Goal: Navigation & Orientation: Understand site structure

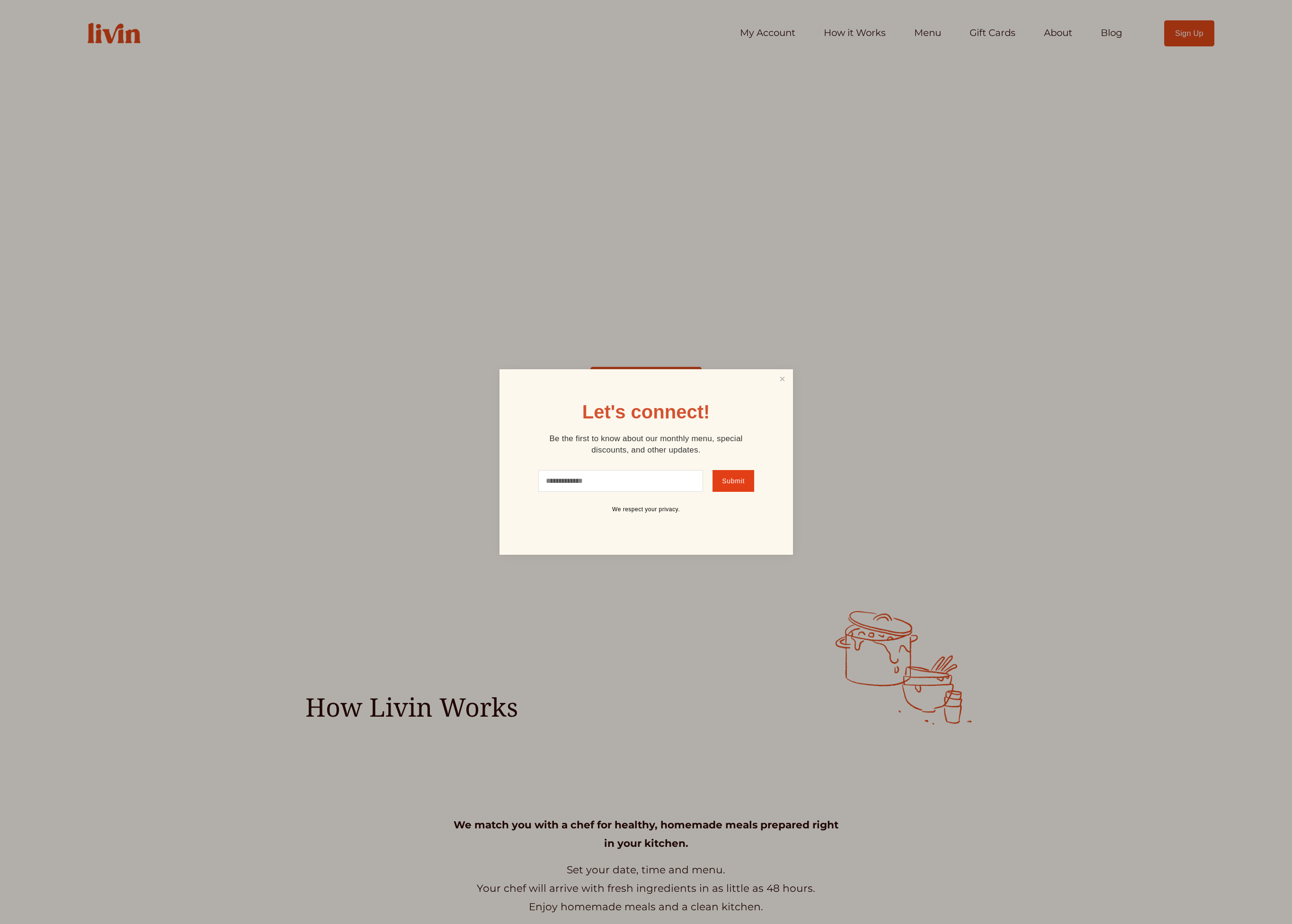
click at [77, 641] on div at bounding box center [646, 462] width 1292 height 924
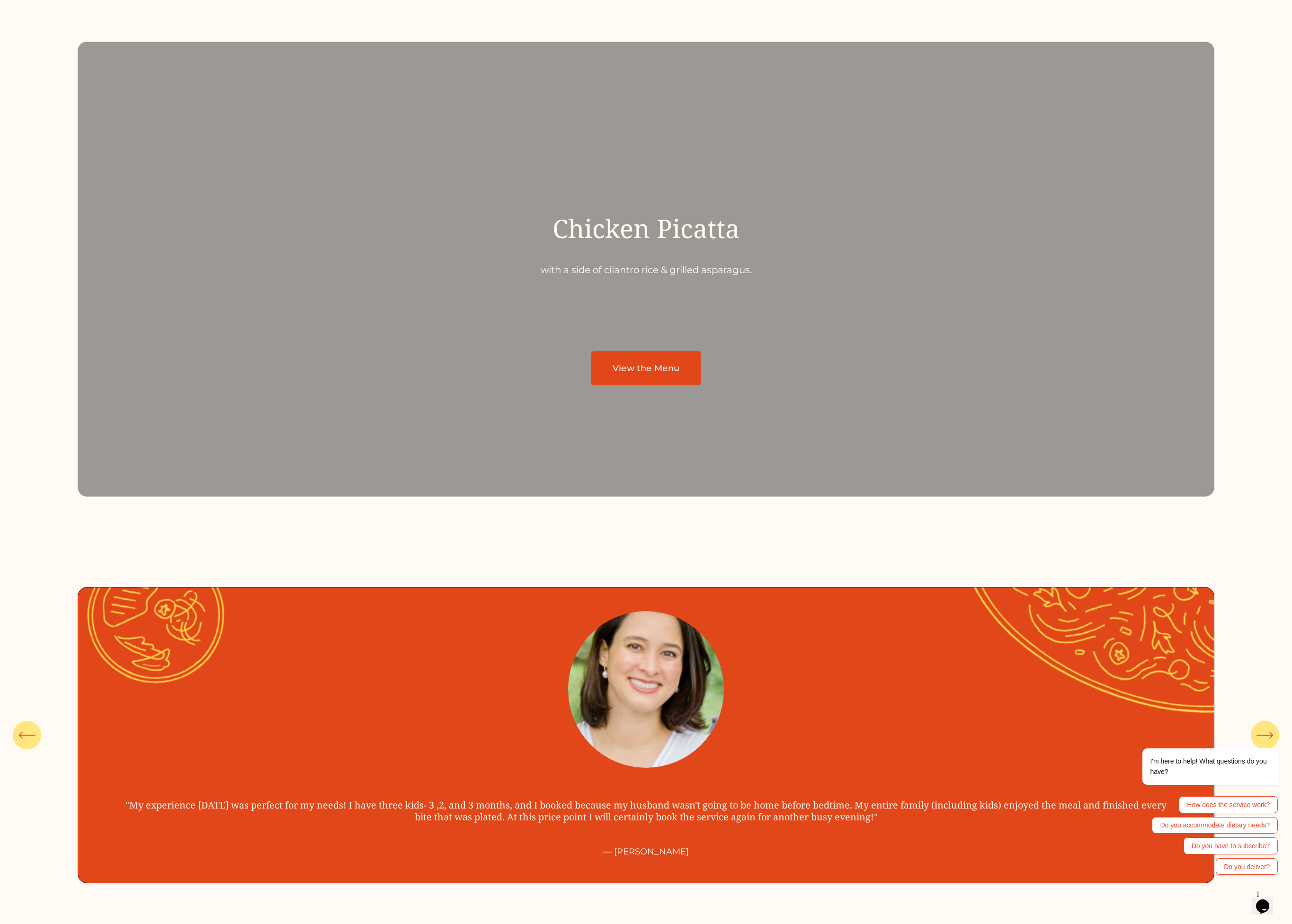
scroll to position [3787, 0]
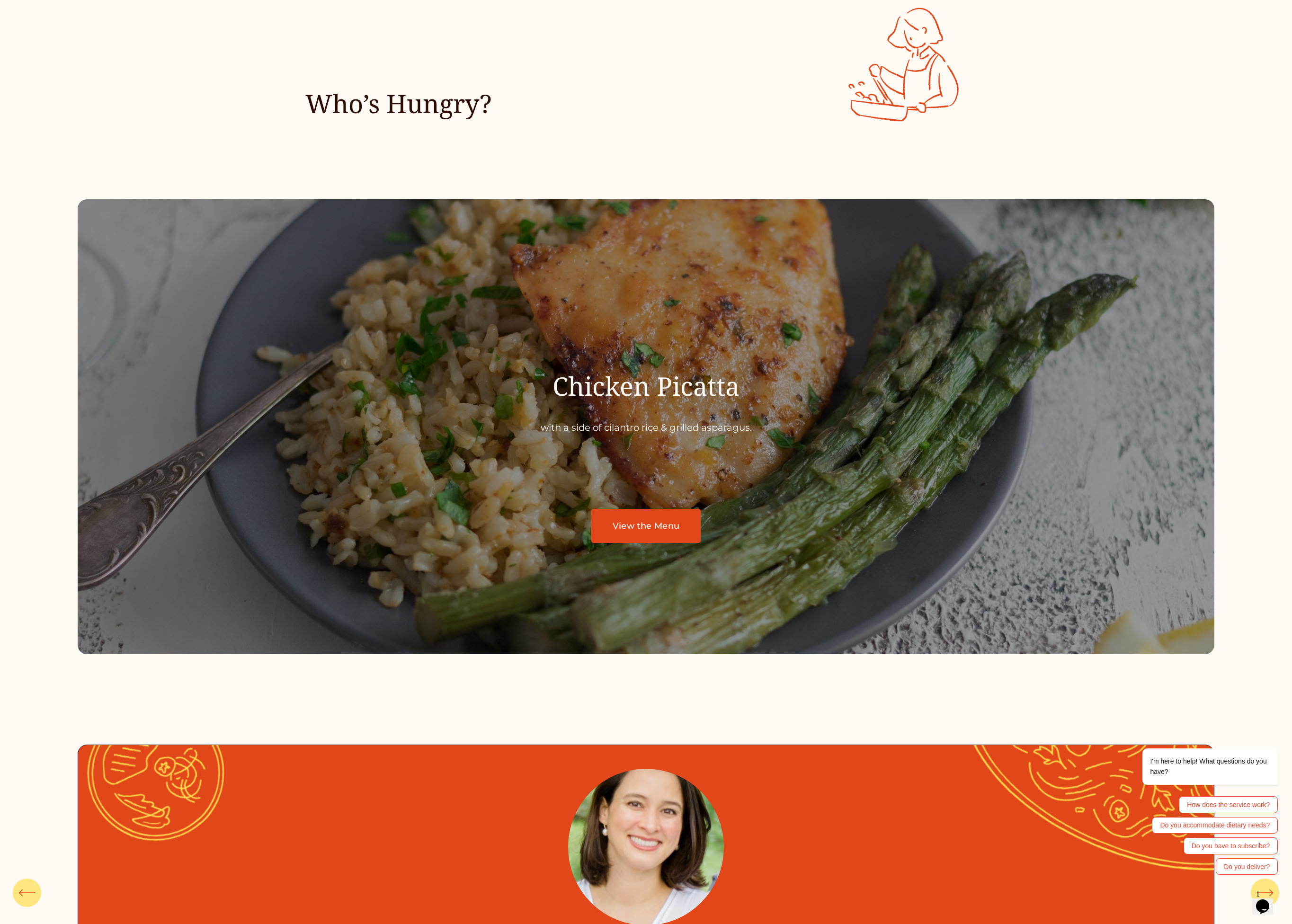
click at [658, 524] on link "View the Menu" at bounding box center [645, 526] width 109 height 34
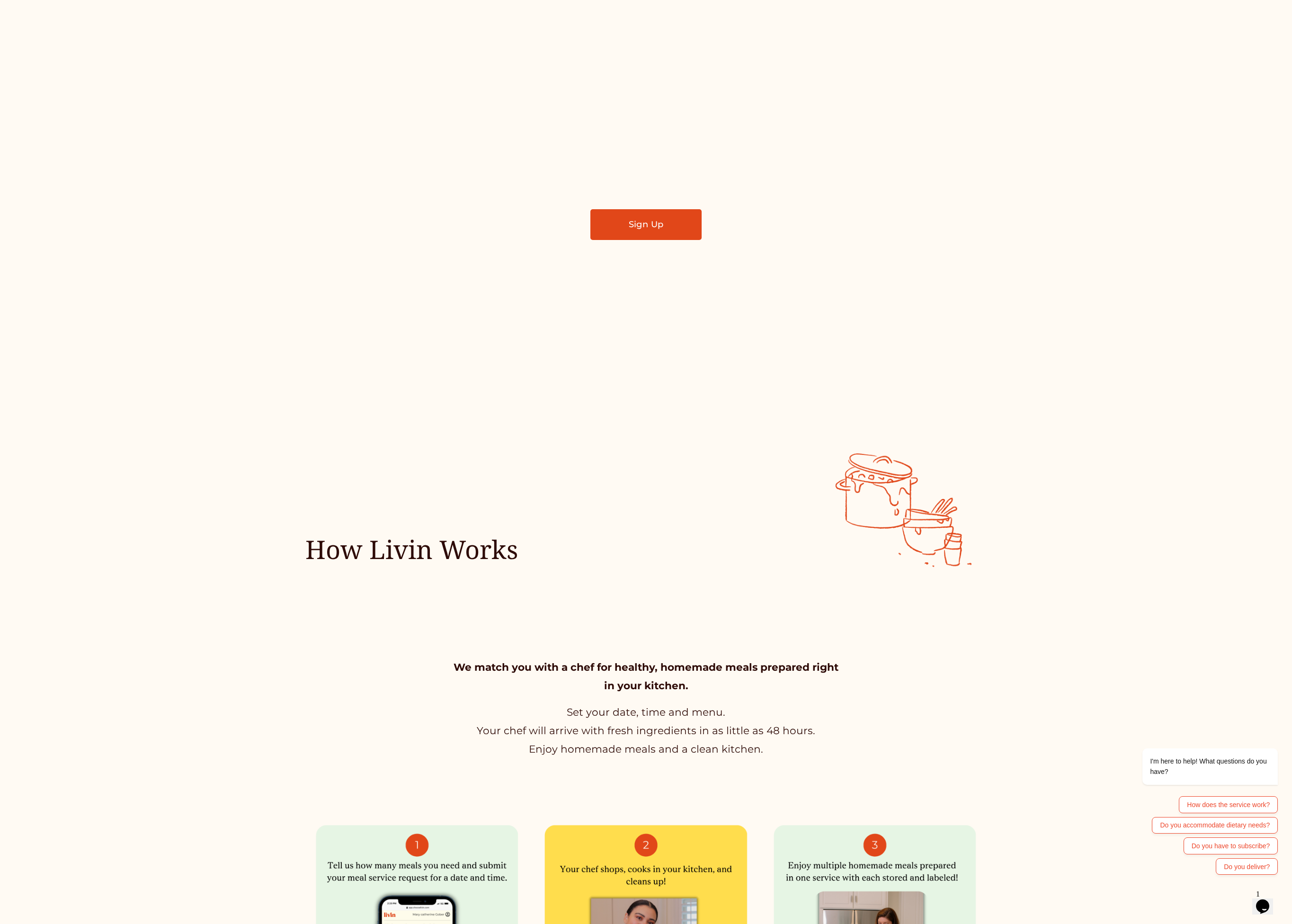
scroll to position [0, 0]
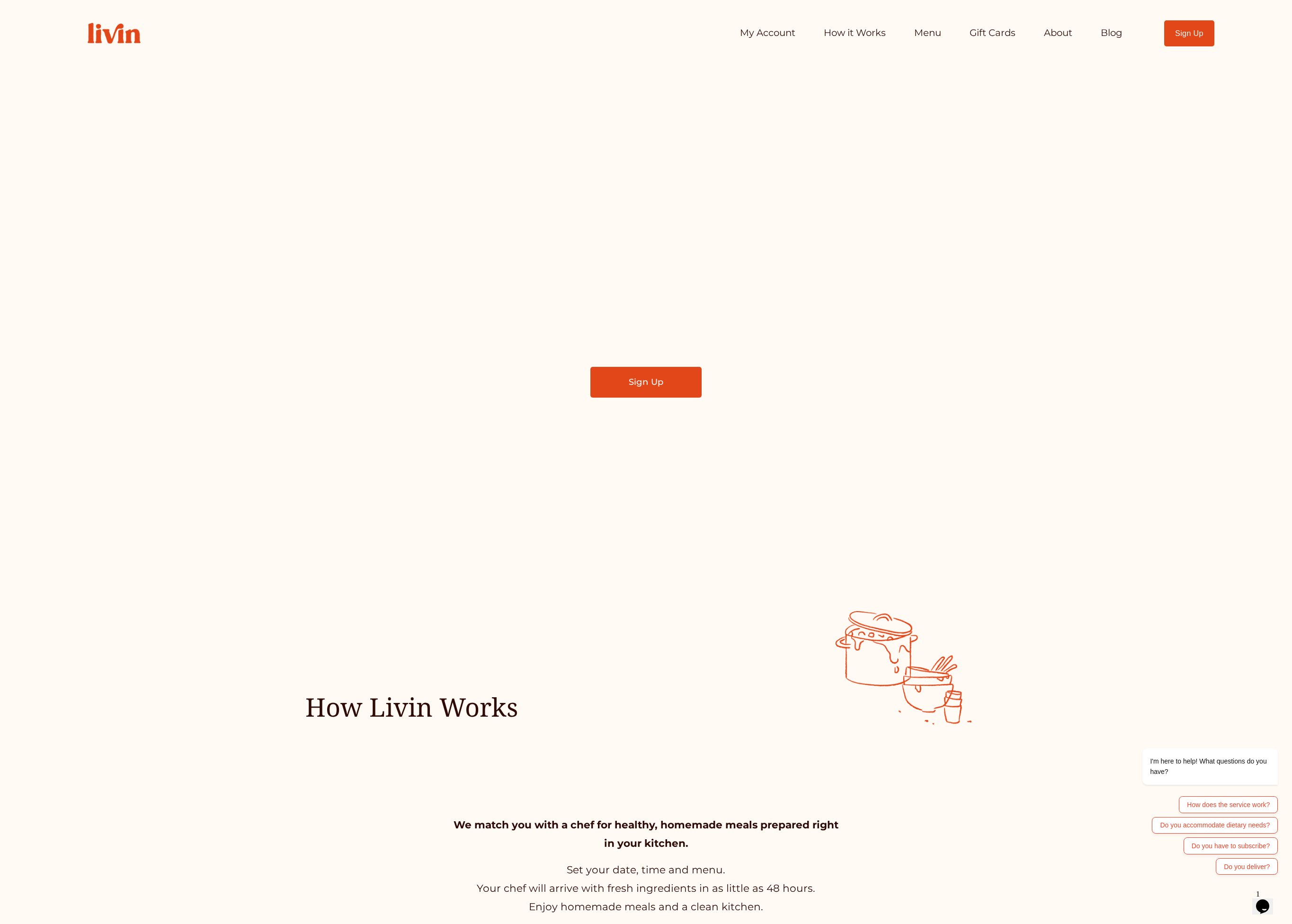
click at [1236, 250] on div at bounding box center [646, 305] width 1292 height 610
click at [857, 29] on link "How it Works" at bounding box center [855, 33] width 62 height 19
